Goal: Information Seeking & Learning: Learn about a topic

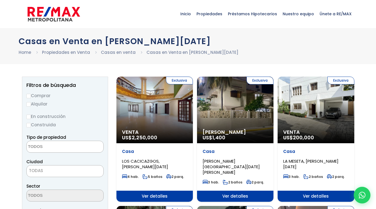
select select
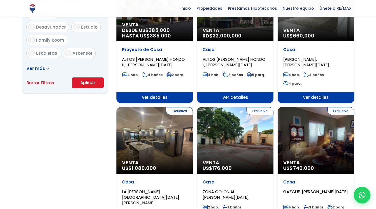
scroll to position [361, 0]
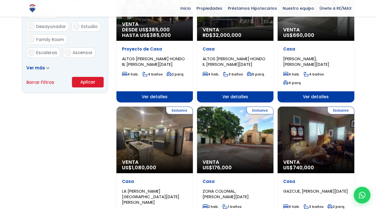
click at [234, 159] on span "Venta" at bounding box center [234, 162] width 65 height 6
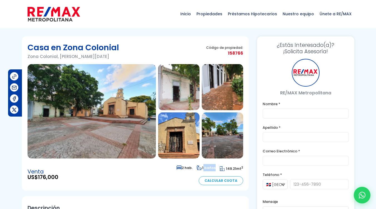
click at [136, 111] on img at bounding box center [91, 111] width 128 height 94
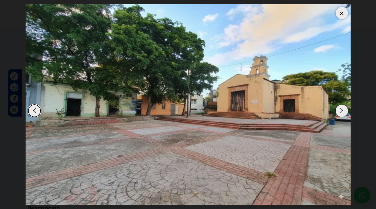
click at [339, 110] on div "Next slide" at bounding box center [341, 111] width 12 height 12
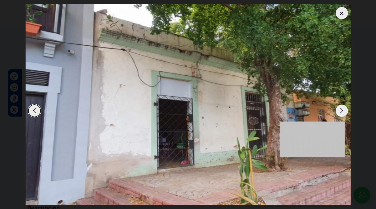
click at [339, 110] on div "Next slide" at bounding box center [341, 111] width 12 height 12
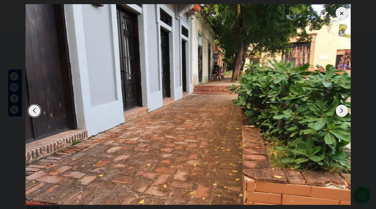
click at [339, 110] on div "Next slide" at bounding box center [341, 111] width 12 height 12
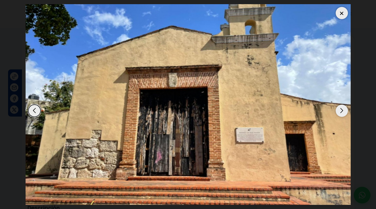
click at [339, 110] on div "Next slide" at bounding box center [341, 111] width 12 height 12
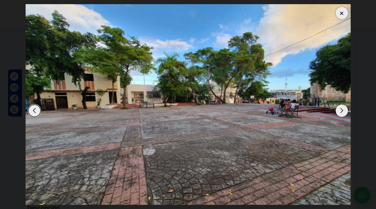
click at [340, 13] on div at bounding box center [341, 13] width 12 height 12
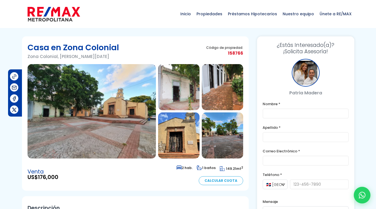
click at [117, 103] on img at bounding box center [91, 111] width 128 height 94
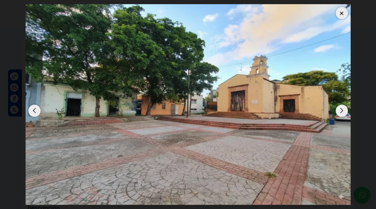
click at [341, 112] on div "Next slide" at bounding box center [341, 111] width 12 height 12
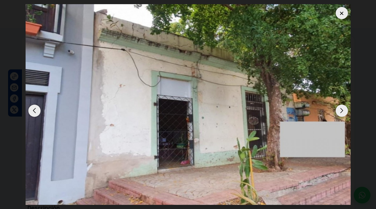
click at [341, 112] on div "Next slide" at bounding box center [341, 111] width 12 height 12
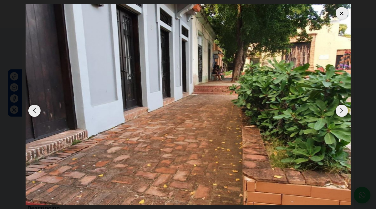
click at [341, 112] on div "Next slide" at bounding box center [341, 111] width 12 height 12
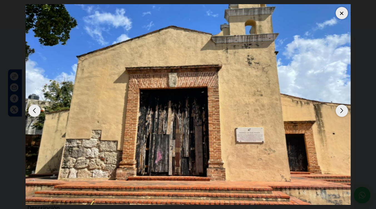
click at [341, 112] on div "Next slide" at bounding box center [341, 111] width 12 height 12
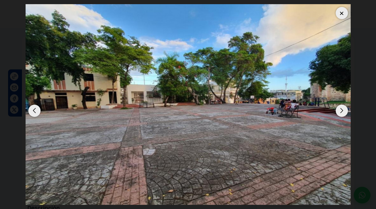
click at [341, 112] on div "Next slide" at bounding box center [341, 111] width 12 height 12
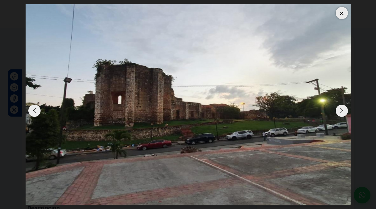
click at [337, 18] on img "6 / 7" at bounding box center [188, 104] width 325 height 201
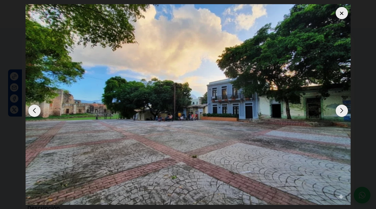
click at [339, 13] on div at bounding box center [341, 13] width 12 height 12
